Goal: Information Seeking & Learning: Learn about a topic

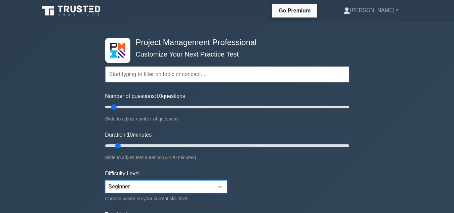
click at [204, 185] on select "Beginner Intermediate Expert" at bounding box center [166, 186] width 122 height 13
select select "expert"
click at [105, 180] on select "Beginner Intermediate Expert" at bounding box center [166, 186] width 122 height 13
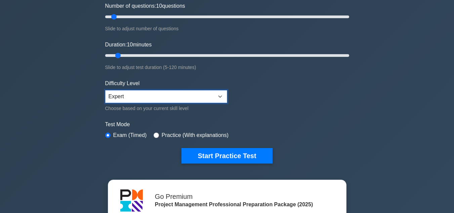
scroll to position [90, 0]
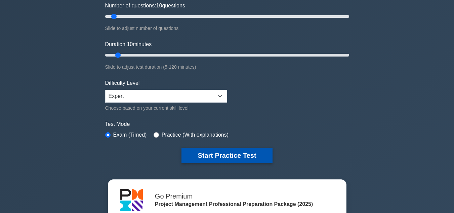
click at [224, 154] on button "Start Practice Test" at bounding box center [227, 155] width 91 height 15
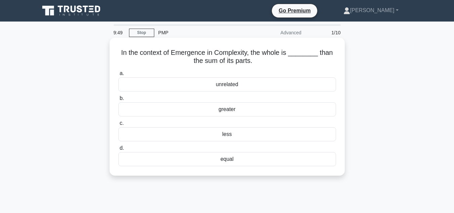
drag, startPoint x: 120, startPoint y: 53, endPoint x: 293, endPoint y: 64, distance: 173.2
click at [293, 64] on h5 "In the context of Emergence in Complexity, the whole is ________ than the sum o…" at bounding box center [227, 56] width 219 height 17
copy h5 "In the context of Emergence in Complexity, the whole is ________ than the sum o…"
click at [221, 160] on div "equal" at bounding box center [227, 159] width 218 height 14
click at [118, 150] on input "d. equal" at bounding box center [118, 148] width 0 height 4
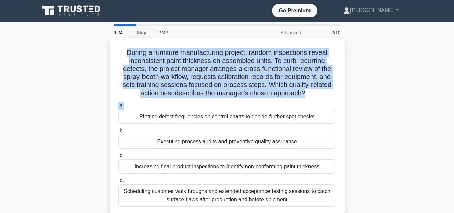
drag, startPoint x: 120, startPoint y: 50, endPoint x: 301, endPoint y: 101, distance: 187.7
click at [301, 101] on div "During a furniture manufacturing project, random inspections reveal inconsisten…" at bounding box center [227, 126] width 230 height 173
copy div "During a furniture manufacturing project, random inspections reveal inconsisten…"
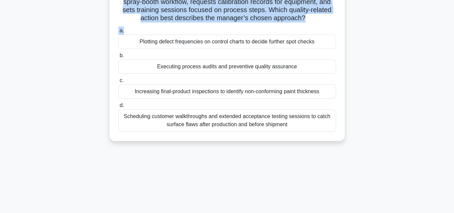
scroll to position [74, 0]
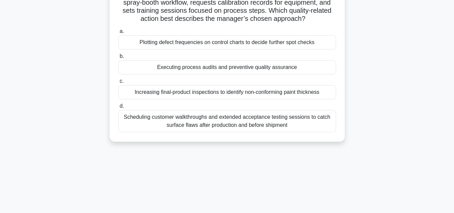
click at [229, 42] on div "Plotting defect frequencies on control charts to decide further spot checks" at bounding box center [227, 42] width 218 height 14
click at [118, 34] on input "a. Plotting defect frequencies on control charts to decide further spot checks" at bounding box center [118, 31] width 0 height 4
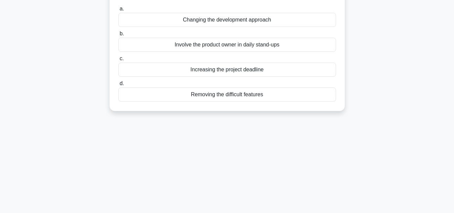
scroll to position [0, 0]
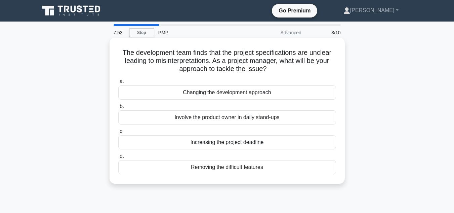
drag, startPoint x: 122, startPoint y: 53, endPoint x: 282, endPoint y: 68, distance: 160.8
click at [282, 68] on h5 "The development team finds that the project specifications are unclear leading …" at bounding box center [227, 60] width 219 height 25
copy h5 "he development team finds that the project specifications are unclear leading t…"
drag, startPoint x: 169, startPoint y: 118, endPoint x: 298, endPoint y: 118, distance: 129.1
click at [299, 118] on div "Involve the product owner in daily stand-ups" at bounding box center [227, 117] width 218 height 14
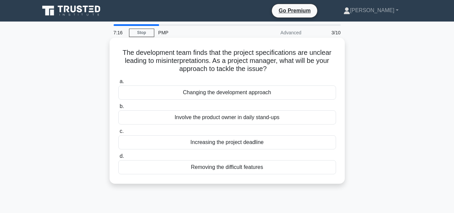
copy div "Involve the product owner in daily stand-ups"
click at [220, 117] on div "Involve the product owner in daily stand-ups" at bounding box center [227, 117] width 218 height 14
click at [118, 109] on input "b. Involve the product owner in daily stand-ups" at bounding box center [118, 106] width 0 height 4
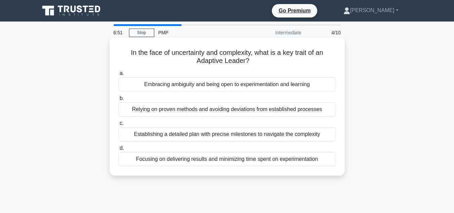
drag, startPoint x: 123, startPoint y: 52, endPoint x: 253, endPoint y: 65, distance: 130.4
click at [253, 65] on h5 "In the face of uncertainty and complexity, what is a key trait of an Adaptive L…" at bounding box center [227, 56] width 219 height 17
copy h5 "In the face of uncertainty and complexity, what is a key trait of an Adaptive L…"
drag, startPoint x: 142, startPoint y: 83, endPoint x: 309, endPoint y: 98, distance: 167.2
click at [309, 98] on div "a. Embracing ambiguity and being open to experimentation and learning b. Relyin…" at bounding box center [227, 118] width 226 height 100
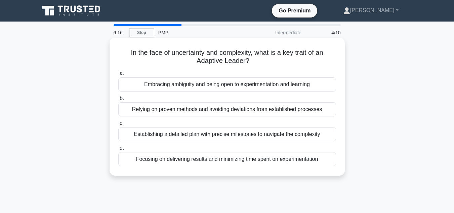
copy div "Embracing ambiguity and being open to experimentation and learning b."
drag, startPoint x: 130, startPoint y: 108, endPoint x: 325, endPoint y: 106, distance: 194.4
click at [325, 106] on div "Relying on proven methods and avoiding deviations from established processes" at bounding box center [227, 109] width 218 height 14
copy div "Relying on proven methods and avoiding deviations from established processes"
click at [172, 89] on div "Embracing ambiguity and being open to experimentation and learning" at bounding box center [227, 84] width 218 height 14
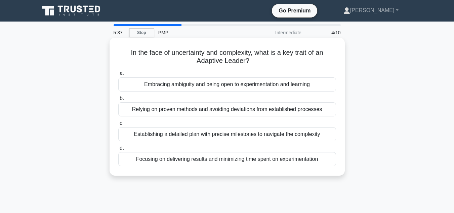
click at [118, 76] on input "a. Embracing ambiguity and being open to experimentation and learning" at bounding box center [118, 73] width 0 height 4
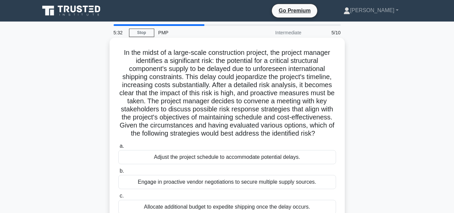
drag, startPoint x: 118, startPoint y: 51, endPoint x: 333, endPoint y: 137, distance: 230.8
click at [333, 137] on h5 "In the midst of a large-scale construction project, the project manager identif…" at bounding box center [227, 92] width 219 height 89
copy h5 "In the midst of a large-scale construction project, the project manager identif…"
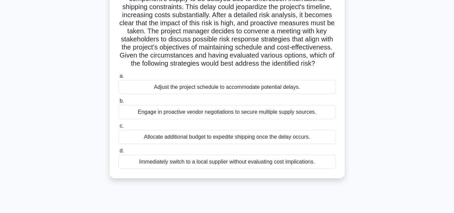
scroll to position [72, 0]
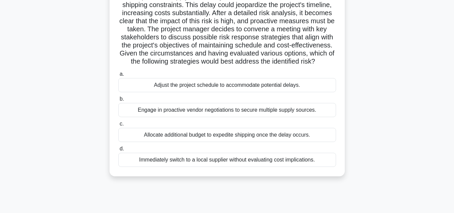
drag, startPoint x: 146, startPoint y: 85, endPoint x: 308, endPoint y: 88, distance: 162.5
click at [308, 88] on div "Adjust the project schedule to accommodate potential delays." at bounding box center [227, 85] width 218 height 14
copy div "Adjust the project schedule to accommodate potential delays."
drag, startPoint x: 133, startPoint y: 111, endPoint x: 336, endPoint y: 115, distance: 202.5
click at [336, 115] on div "Engage in proactive vendor negotiations to secure multiple supply sources." at bounding box center [227, 110] width 218 height 14
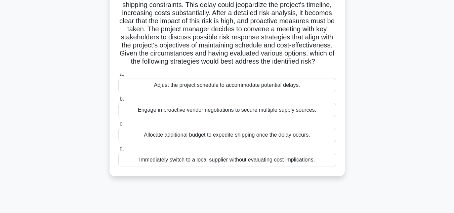
copy div "Engage in proactive vendor negotiations to secure multiple supply sources."
drag, startPoint x: 139, startPoint y: 137, endPoint x: 325, endPoint y: 131, distance: 185.7
click at [325, 131] on div "Allocate additional budget to expedite shipping once the delay occurs." at bounding box center [227, 135] width 218 height 14
drag, startPoint x: 135, startPoint y: 158, endPoint x: 314, endPoint y: 158, distance: 179.6
click at [314, 158] on div "Immediately switch to a local supplier without evaluating cost implications." at bounding box center [227, 160] width 218 height 14
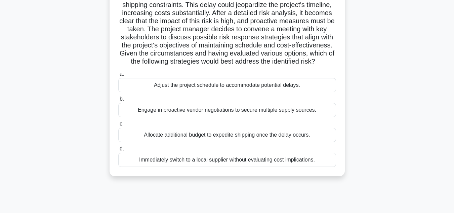
click at [212, 111] on div "Engage in proactive vendor negotiations to secure multiple supply sources." at bounding box center [227, 110] width 218 height 14
click at [118, 101] on input "b. Engage in proactive vendor negotiations to secure multiple supply sources." at bounding box center [118, 99] width 0 height 4
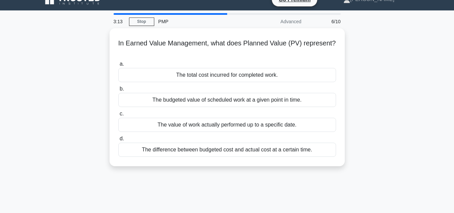
scroll to position [0, 0]
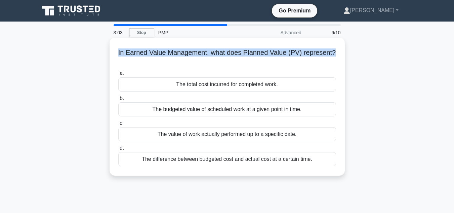
drag, startPoint x: 117, startPoint y: 52, endPoint x: 338, endPoint y: 53, distance: 221.6
click at [338, 53] on div "In Earned Value Management, what does Planned Value (PV) represent? .spinner_0X…" at bounding box center [227, 106] width 230 height 133
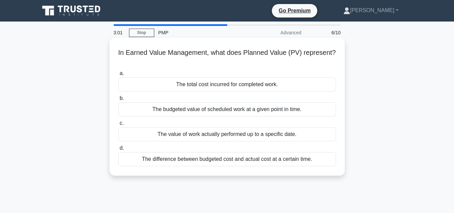
click at [277, 67] on div "In Earned Value Management, what does Planned Value (PV) represent? .spinner_0X…" at bounding box center [227, 106] width 230 height 133
click at [280, 110] on div "The budgeted value of scheduled work at a given point in time." at bounding box center [227, 109] width 218 height 14
click at [118, 101] on input "b. The budgeted value of scheduled work at a given point in time." at bounding box center [118, 98] width 0 height 4
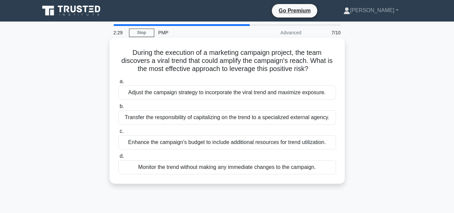
drag, startPoint x: 130, startPoint y: 51, endPoint x: 325, endPoint y: 70, distance: 195.3
click at [325, 70] on h5 "During the execution of a marketing campaign project, the team discovers a vira…" at bounding box center [227, 60] width 219 height 25
click at [215, 167] on div "Monitor the trend without making any immediate changes to the campaign." at bounding box center [227, 167] width 218 height 14
click at [118, 158] on input "d. Monitor the trend without making any immediate changes to the campaign." at bounding box center [118, 156] width 0 height 4
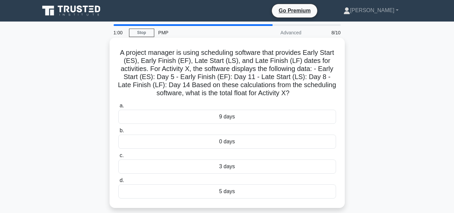
click at [224, 189] on div "5 days" at bounding box center [227, 191] width 218 height 14
click at [118, 183] on input "d. 5 days" at bounding box center [118, 180] width 0 height 4
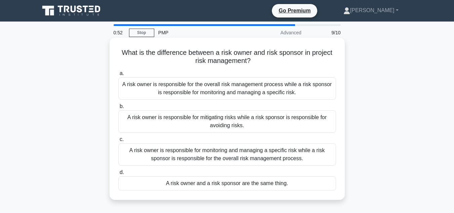
drag, startPoint x: 117, startPoint y: 56, endPoint x: 273, endPoint y: 61, distance: 156.5
click at [273, 61] on div "What is the difference between a risk owner and risk sponsor in project risk ma…" at bounding box center [227, 118] width 230 height 157
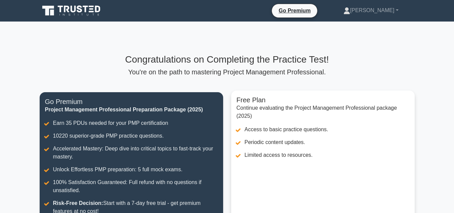
scroll to position [94, 0]
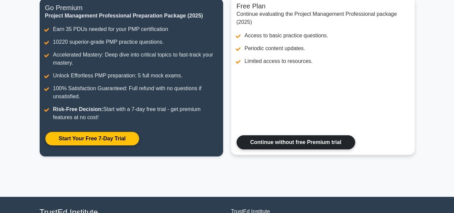
click at [320, 139] on link "Continue without free Premium trial" at bounding box center [296, 142] width 119 height 14
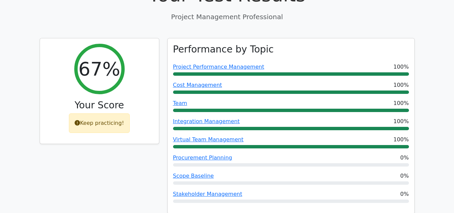
scroll to position [265, 0]
